Goal: Transaction & Acquisition: Purchase product/service

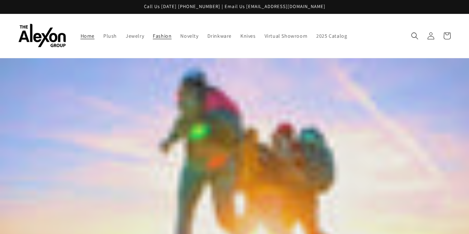
click at [153, 34] on span "Fashion" at bounding box center [162, 36] width 19 height 7
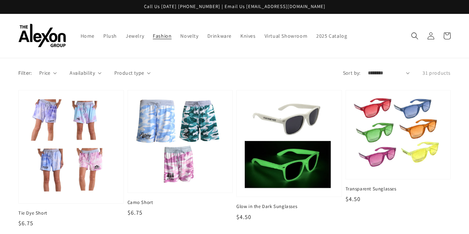
click at [38, 36] on img at bounding box center [42, 36] width 48 height 24
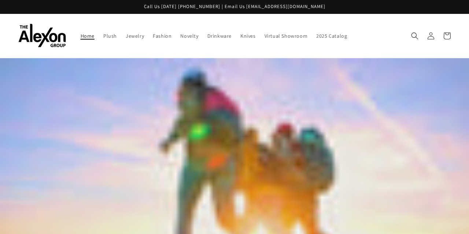
click at [81, 33] on span "Home" at bounding box center [88, 36] width 14 height 7
click at [447, 32] on icon at bounding box center [446, 35] width 17 height 17
